Goal: Task Accomplishment & Management: Manage account settings

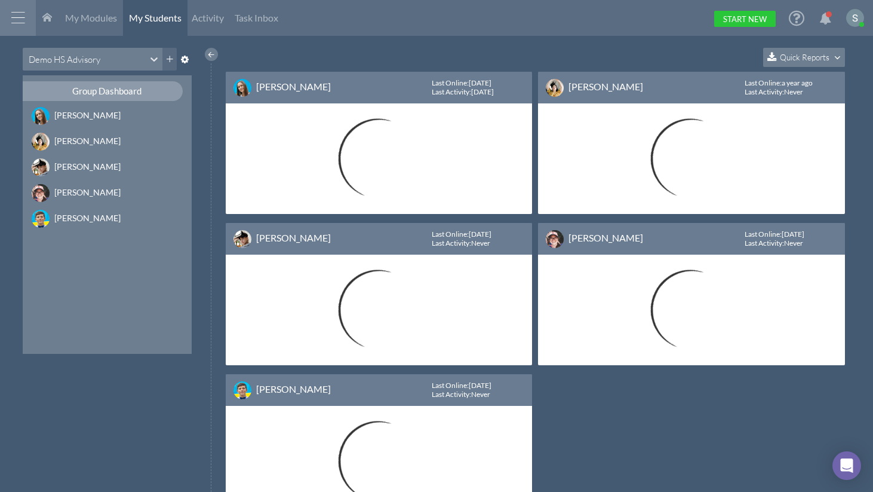
click at [22, 23] on div at bounding box center [18, 18] width 36 height 36
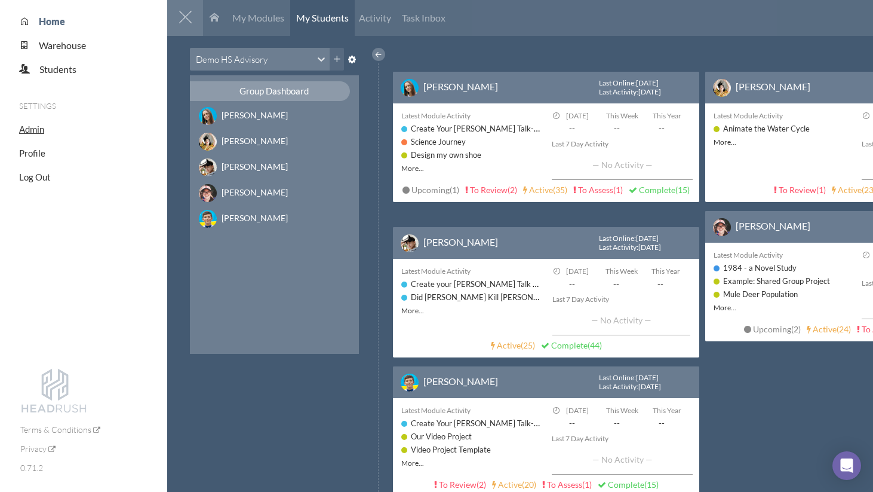
click at [41, 126] on span "Admin" at bounding box center [31, 129] width 25 height 11
select select "20"
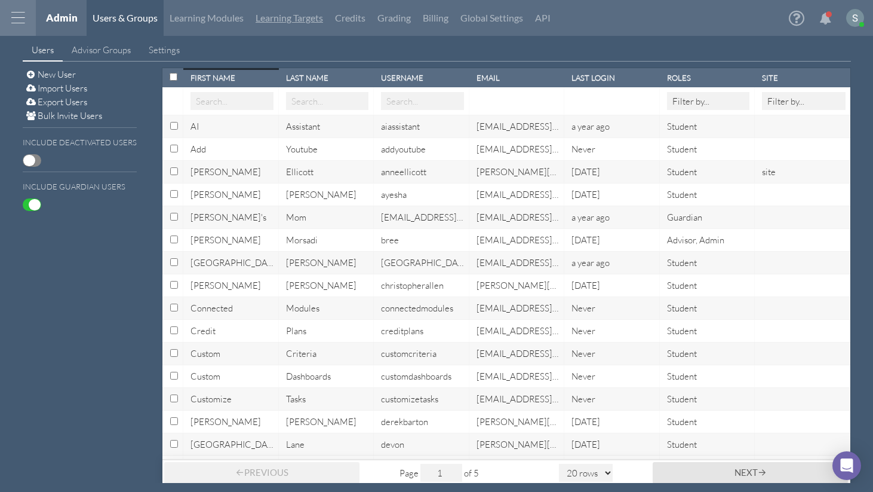
click at [293, 18] on link "Learning Targets" at bounding box center [289, 18] width 79 height 36
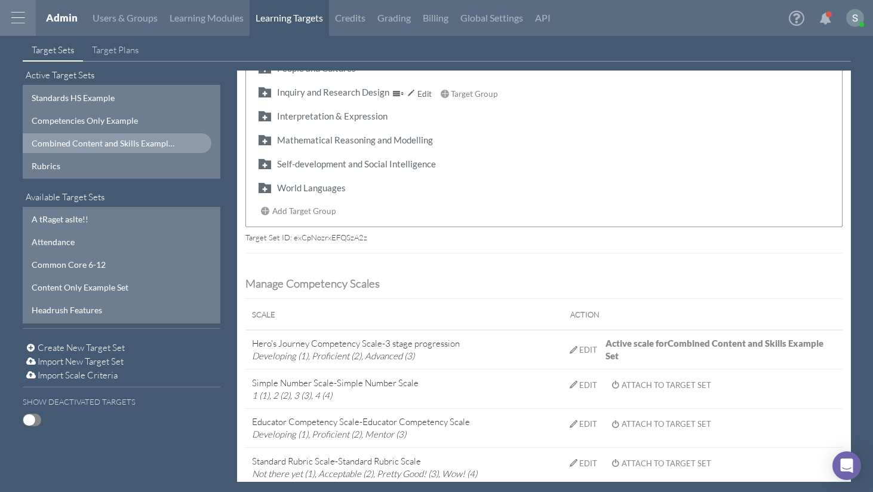
scroll to position [377, 0]
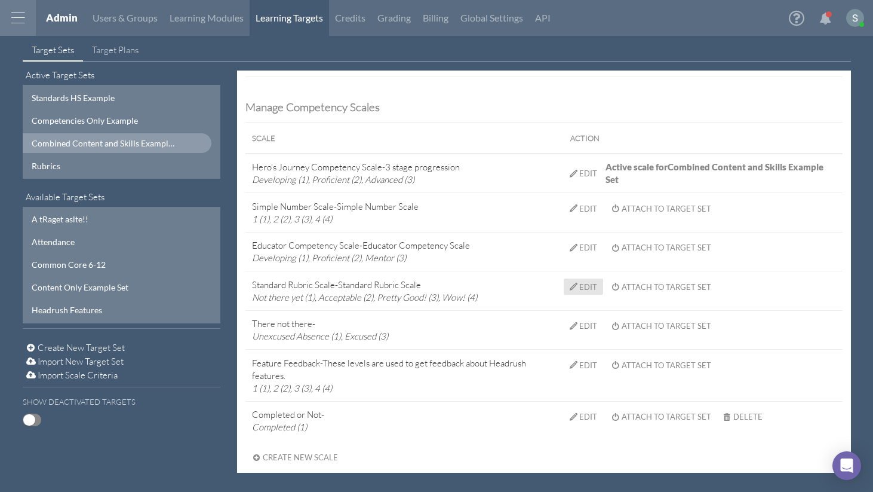
click at [589, 285] on div "Edit" at bounding box center [589, 287] width 18 height 10
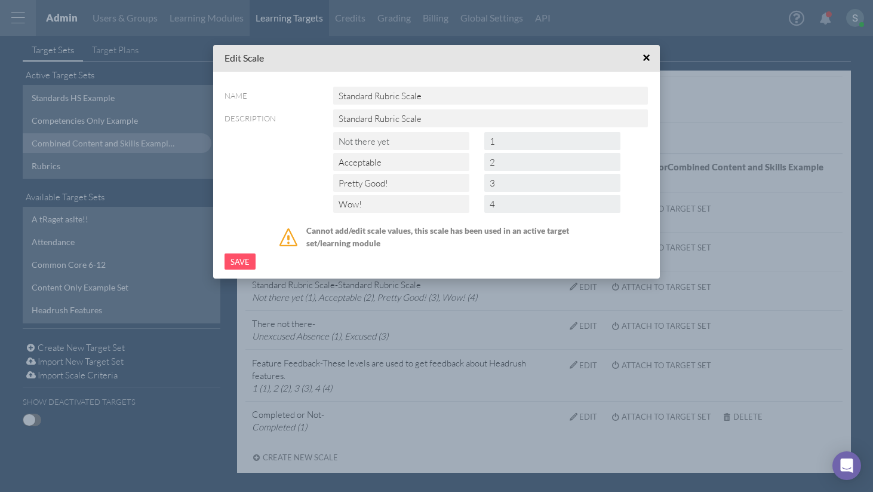
drag, startPoint x: 396, startPoint y: 143, endPoint x: 328, endPoint y: 127, distance: 70.1
click at [328, 127] on div "Name Standard Rubric Scale Description Standard Rubric Scale Not there yet 1 Ac…" at bounding box center [437, 178] width 424 height 183
click at [376, 162] on input "Acceptable" at bounding box center [401, 162] width 136 height 18
click at [376, 159] on input "Acceptable" at bounding box center [401, 162] width 136 height 18
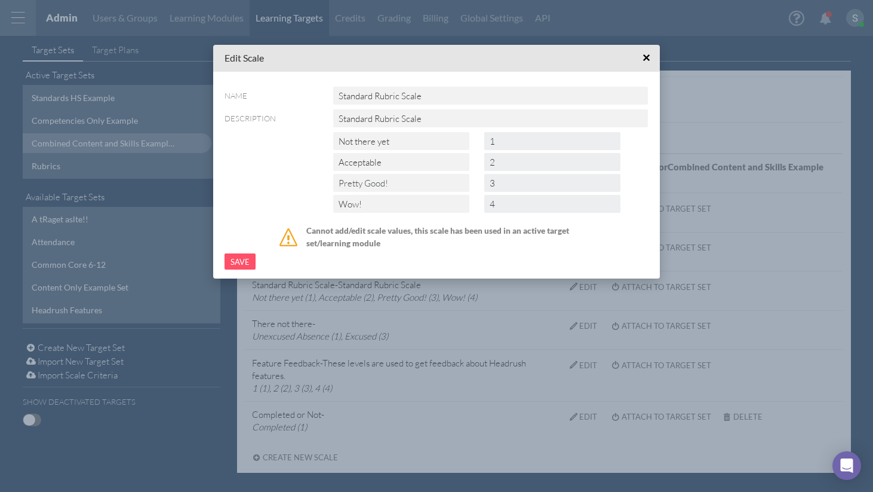
click at [379, 182] on input "Pretty Good!" at bounding box center [401, 183] width 136 height 18
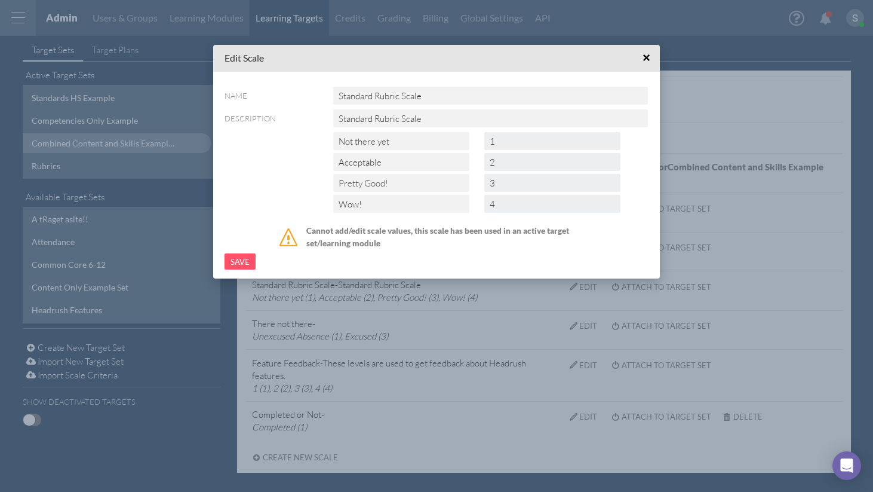
click at [379, 182] on input "Pretty Good!" at bounding box center [401, 183] width 136 height 18
click at [389, 204] on input "Wow!" at bounding box center [401, 204] width 136 height 18
click at [389, 203] on input "Wow!" at bounding box center [401, 204] width 136 height 18
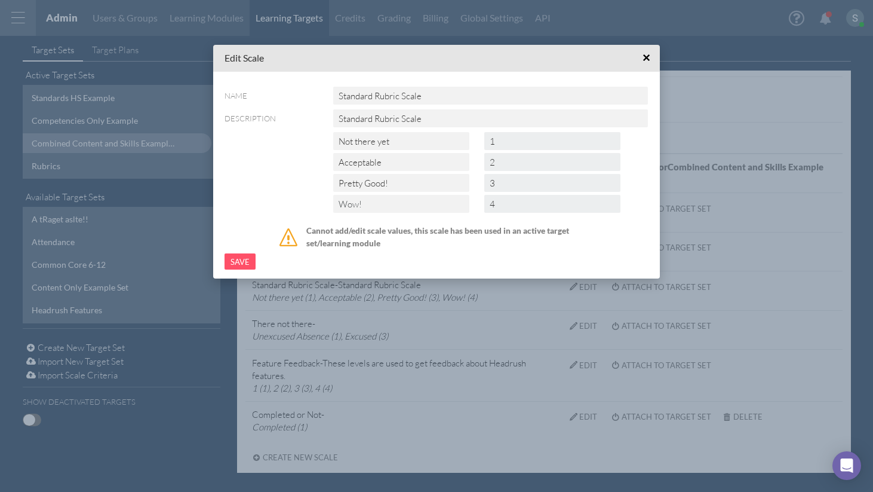
click at [389, 203] on input "Wow!" at bounding box center [401, 204] width 136 height 18
